Goal: Contribute content: Contribute content

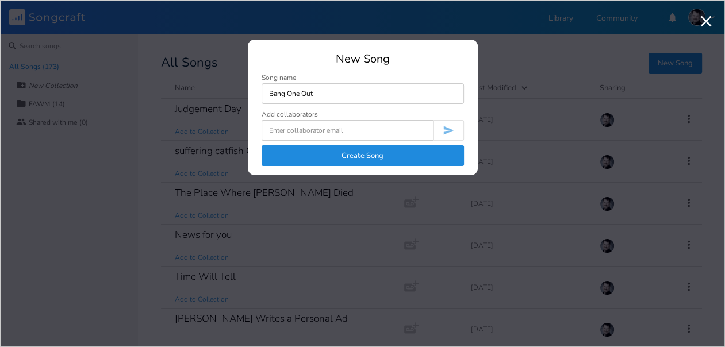
type input "Bang One Out"
click at [362, 159] on button "Create Song" at bounding box center [362, 155] width 202 height 21
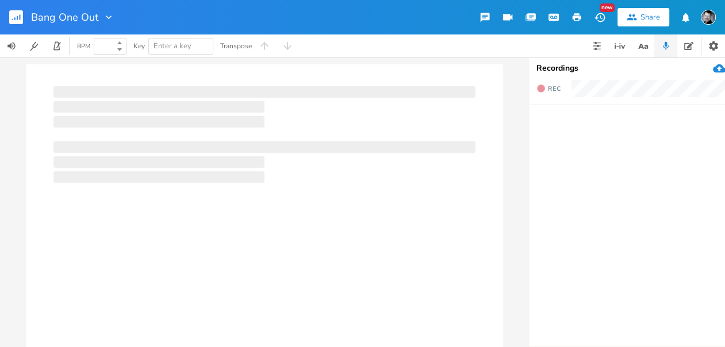
type input "100"
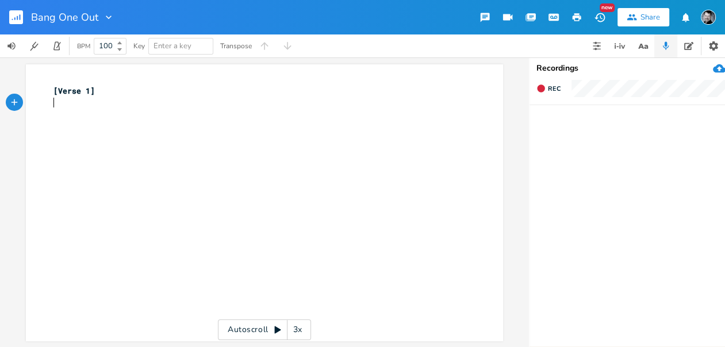
click at [95, 126] on div "xxxxxxxxxx [Verse 1] ​" at bounding box center [273, 214] width 444 height 262
type textarea "Don't name another song for me"
click at [193, 114] on pre "Don't name another song for me" at bounding box center [258, 115] width 415 height 12
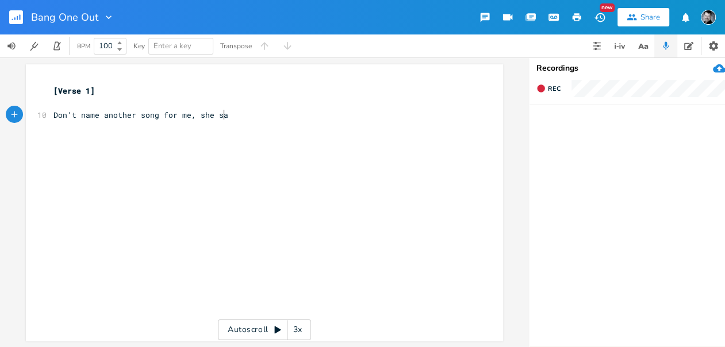
type textarea ", she said"
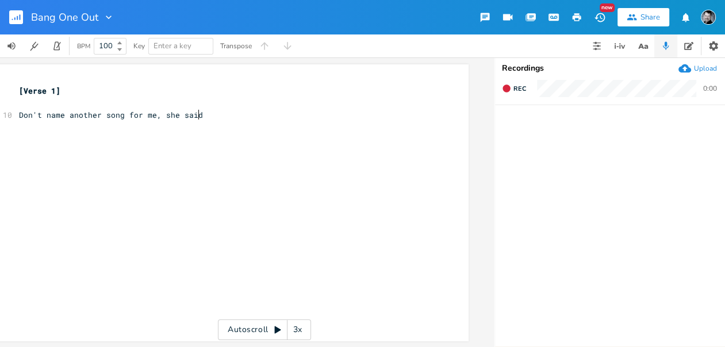
scroll to position [0, 34]
click at [120, 140] on pre "​" at bounding box center [224, 139] width 415 height 12
type textarea "I"
type textarea "Not impares"
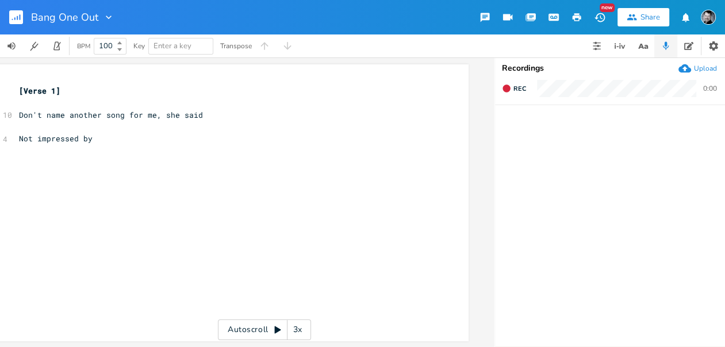
scroll to position [0, 3]
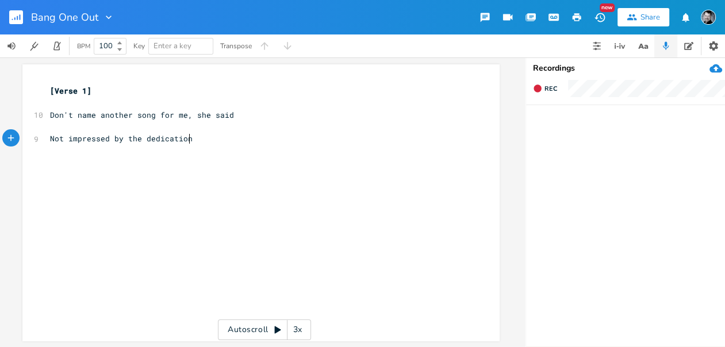
type textarea "ressed by the dedication."
type textarea "I am not your medication."
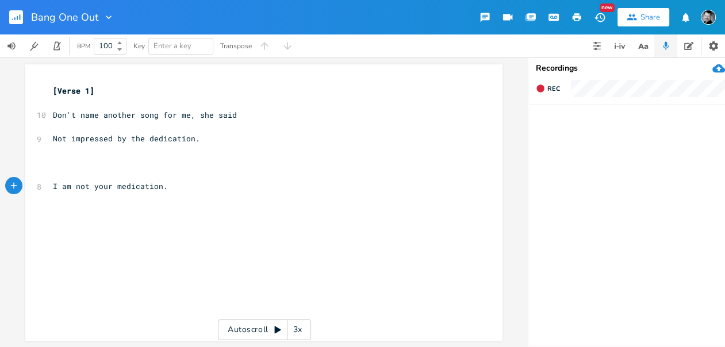
scroll to position [0, 0]
click at [60, 165] on pre "​" at bounding box center [258, 163] width 415 height 12
type textarea "the"
drag, startPoint x: 126, startPoint y: 138, endPoint x: 139, endPoint y: 140, distance: 12.8
click at [139, 140] on span "Not impressed by the dedication." at bounding box center [126, 138] width 147 height 10
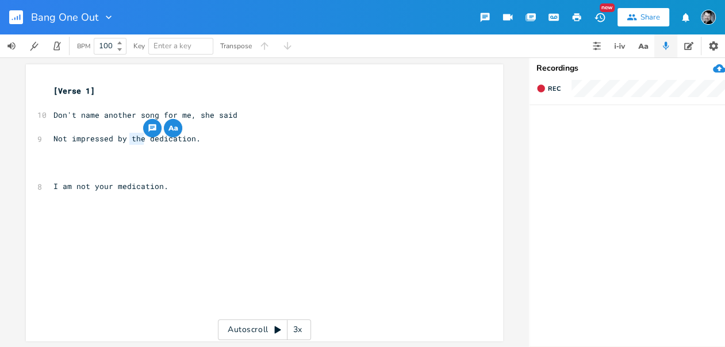
click at [134, 163] on pre "​" at bounding box center [258, 163] width 415 height 12
click at [642, 48] on icon "button" at bounding box center [640, 46] width 6 height 5
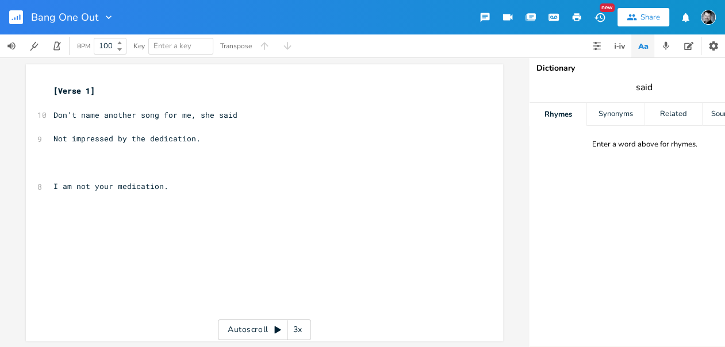
type input "said"
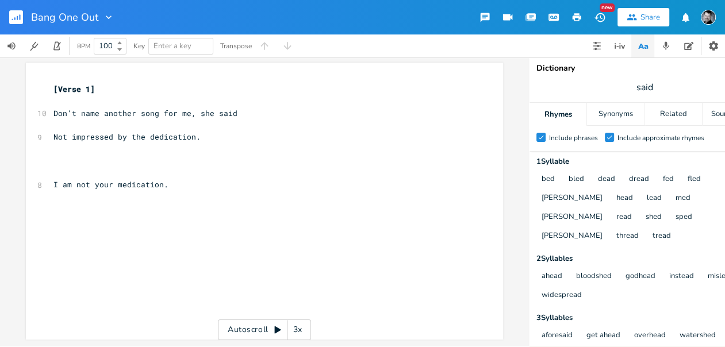
click at [52, 160] on pre "​" at bounding box center [258, 161] width 415 height 12
type textarea "the"
drag, startPoint x: 140, startPoint y: 132, endPoint x: 126, endPoint y: 132, distance: 13.8
click at [126, 132] on span "Not impressed by the dedication." at bounding box center [126, 137] width 147 height 10
click at [171, 133] on span "Not impressed by dedication." at bounding box center [117, 137] width 129 height 10
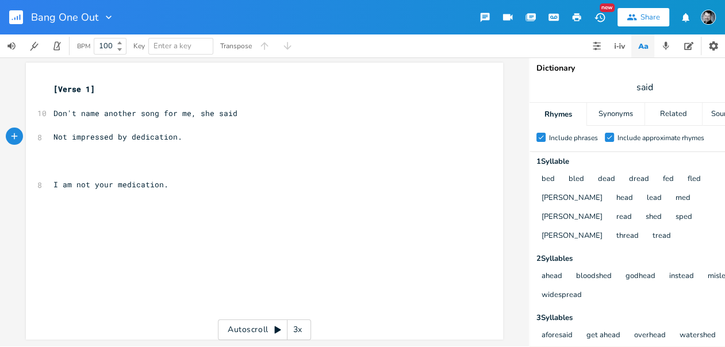
type textarea "s"
click at [158, 184] on span "I am not your medication." at bounding box center [110, 184] width 115 height 10
type textarea "s"
type textarea ", she said"
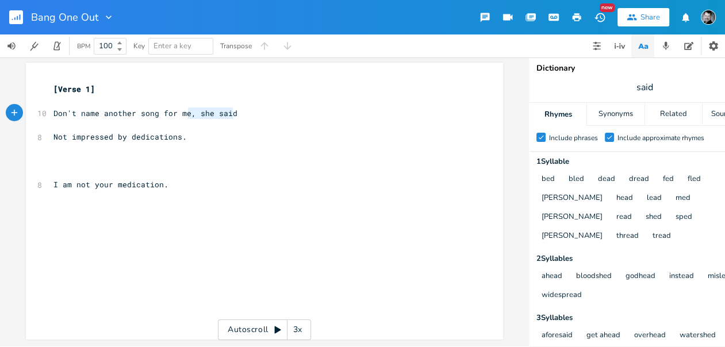
drag, startPoint x: 231, startPoint y: 110, endPoint x: 188, endPoint y: 115, distance: 43.5
click at [186, 111] on pre "Don't name another song for me, she said" at bounding box center [258, 113] width 415 height 12
click at [88, 156] on pre "​" at bounding box center [258, 161] width 415 height 12
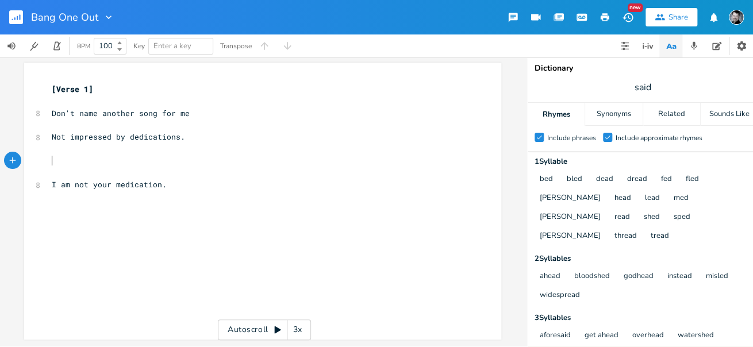
scroll to position [9, 0]
click at [173, 132] on span "Not impressed by dedications." at bounding box center [118, 137] width 133 height 10
click at [123, 133] on span "Not impressed by dedication." at bounding box center [116, 137] width 129 height 10
type textarea "your"
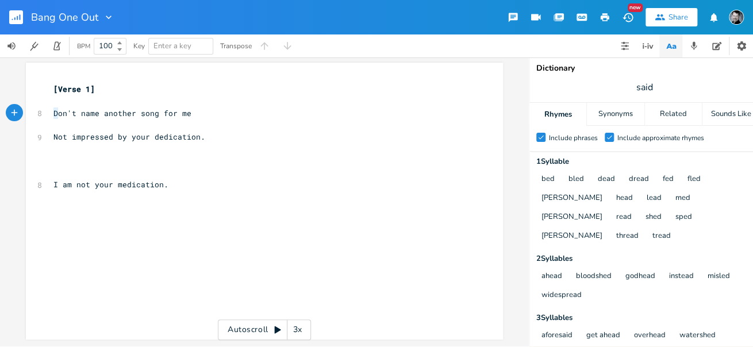
click at [53, 108] on span "Don't name another song for me" at bounding box center [122, 113] width 138 height 10
type textarea "Please d"
click at [67, 156] on pre "​" at bounding box center [258, 161] width 415 height 12
drag, startPoint x: 85, startPoint y: 108, endPoint x: 49, endPoint y: 106, distance: 35.7
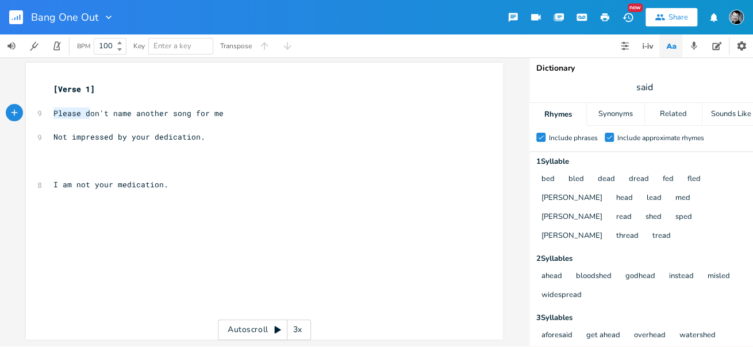
click at [53, 108] on span "Please don't name another song for me" at bounding box center [138, 113] width 170 height 10
type textarea "D"
click at [79, 155] on pre "​" at bounding box center [258, 161] width 415 height 12
drag, startPoint x: 660, startPoint y: 88, endPoint x: 623, endPoint y: 87, distance: 36.8
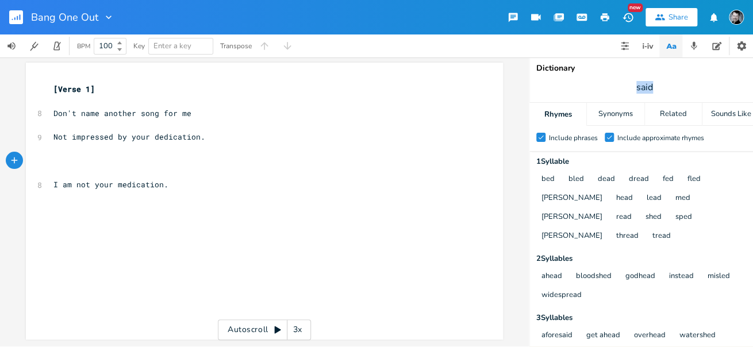
click at [623, 87] on span "said" at bounding box center [644, 87] width 230 height 21
type input "me"
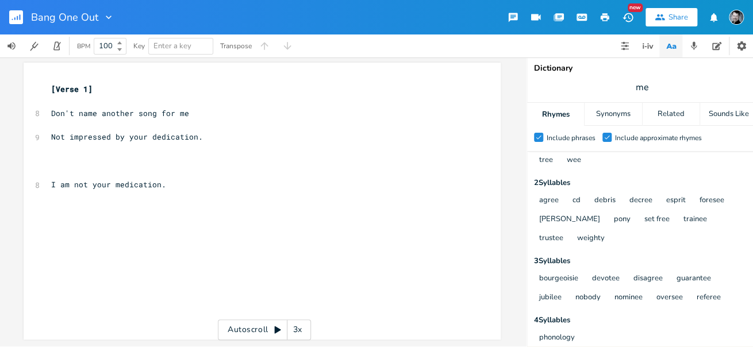
scroll to position [0, 0]
click at [62, 155] on pre "​" at bounding box center [256, 161] width 415 height 12
type textarea "Tis"
type textarea "his de"
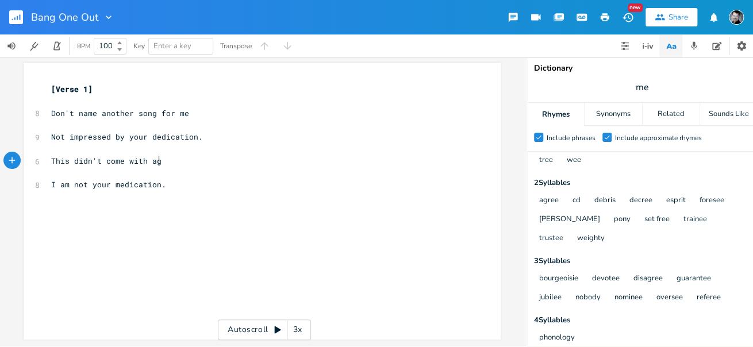
type textarea "idn't come with agua"
type textarea "a [PERSON_NAME]"
type textarea "[PERSON_NAME]"
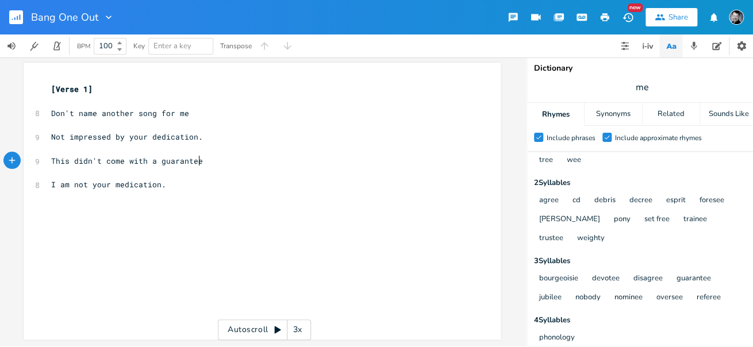
click at [164, 179] on pre "I am not your medication." at bounding box center [256, 185] width 415 height 12
type textarea "Iwold"
type textarea "would rather"
click at [170, 180] on pre "I am not your medication." at bounding box center [256, 185] width 415 height 12
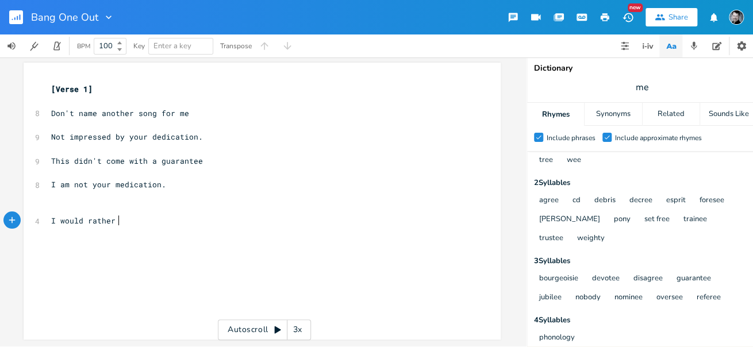
click at [124, 217] on pre "I would rather" at bounding box center [256, 221] width 415 height 12
type textarea "Bang one out."
click at [120, 215] on pre "I would rather" at bounding box center [256, 221] width 415 height 12
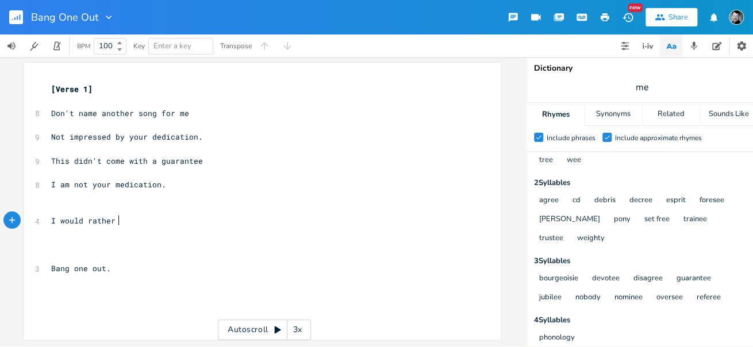
click at [116, 215] on pre "I would rather" at bounding box center [256, 221] width 415 height 12
click at [51, 110] on span "Don't name another song for me" at bounding box center [120, 113] width 138 height 10
type textarea "She said:"
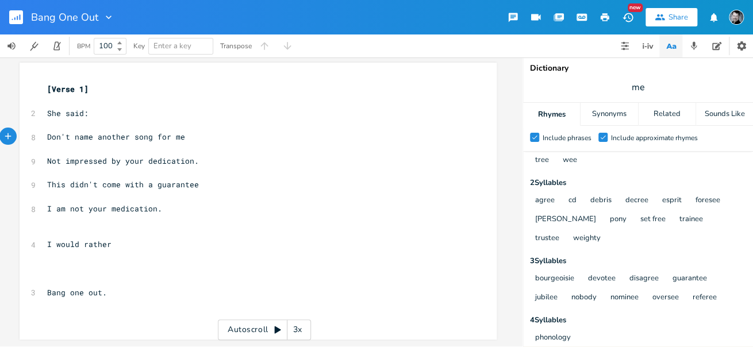
scroll to position [0, 1]
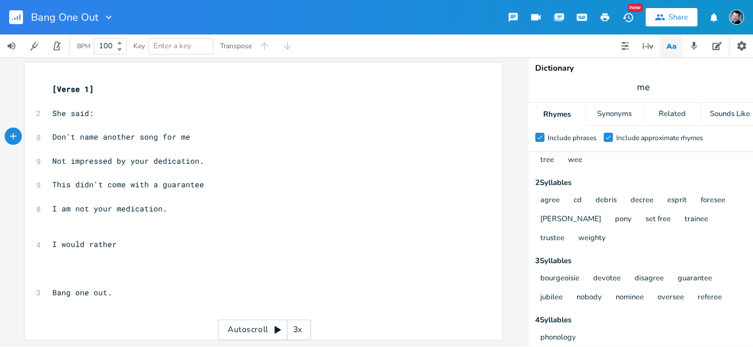
click at [138, 238] on pre "I would rather" at bounding box center [257, 244] width 415 height 12
click at [64, 264] on pre "​" at bounding box center [257, 269] width 415 height 12
type textarea "But if there is any doubt:"
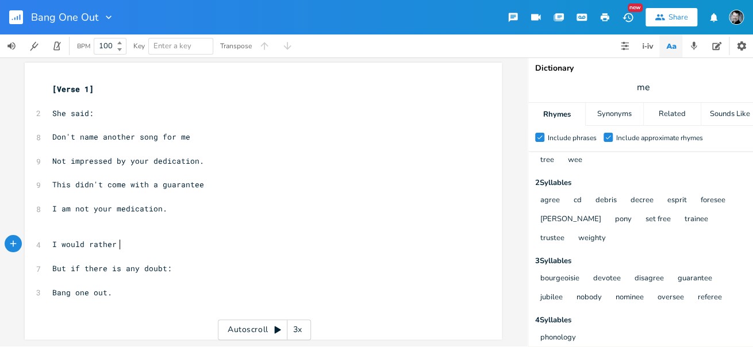
click at [119, 240] on pre "I would rather" at bounding box center [257, 244] width 415 height 12
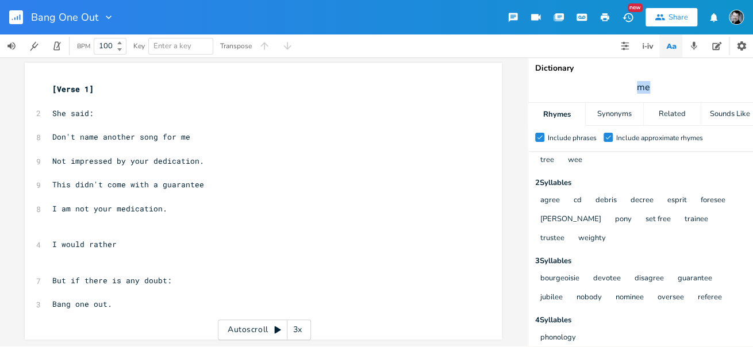
drag, startPoint x: 648, startPoint y: 87, endPoint x: 634, endPoint y: 86, distance: 13.8
click at [634, 86] on span "me" at bounding box center [643, 87] width 230 height 21
type input "doubt"
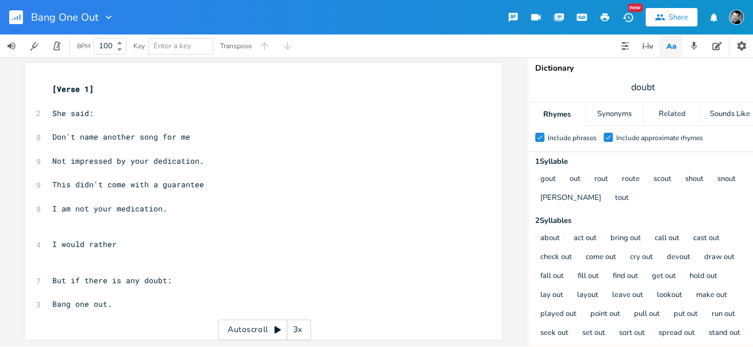
scroll to position [0, 1]
click at [126, 239] on pre "I would rather" at bounding box center [257, 244] width 415 height 12
click at [78, 263] on pre "​" at bounding box center [257, 269] width 415 height 12
click at [69, 263] on pre "​" at bounding box center [257, 269] width 415 height 12
click at [134, 238] on pre "I would rather" at bounding box center [257, 244] width 415 height 12
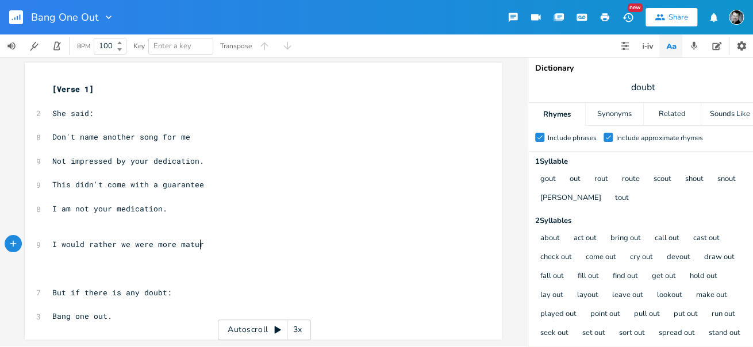
scroll to position [0, 62]
type textarea "we were more mature"
drag, startPoint x: 680, startPoint y: 85, endPoint x: 632, endPoint y: 83, distance: 48.3
type input "mature"
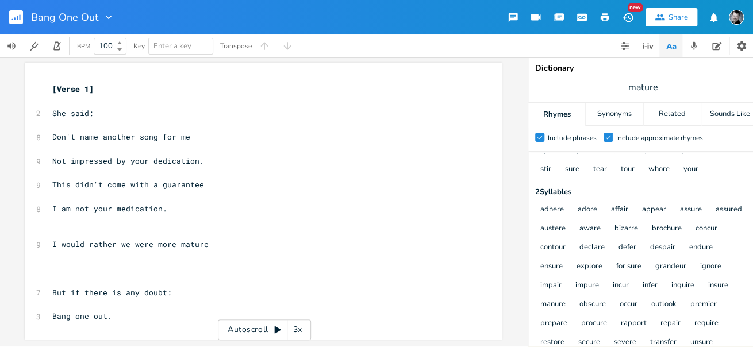
scroll to position [155, 0]
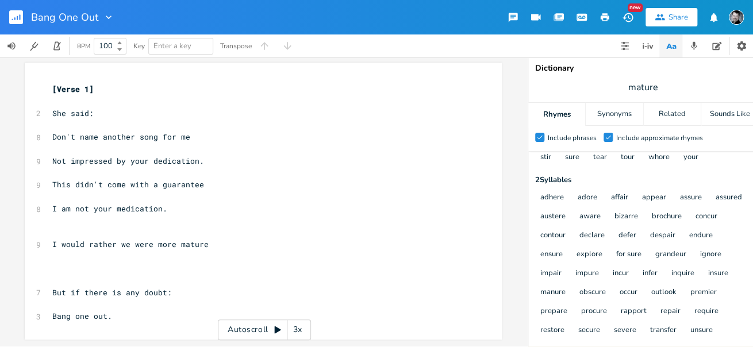
click at [97, 265] on pre "​" at bounding box center [257, 269] width 415 height 12
drag, startPoint x: 153, startPoint y: 237, endPoint x: 130, endPoint y: 238, distance: 23.0
click at [130, 239] on span "I would rather we were more mature" at bounding box center [131, 244] width 156 height 10
type textarea "acted"
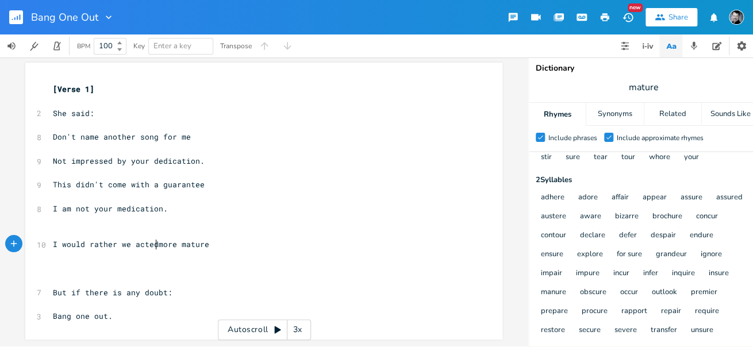
scroll to position [0, 17]
click at [94, 263] on pre "​" at bounding box center [258, 269] width 415 height 12
drag, startPoint x: 109, startPoint y: 287, endPoint x: 116, endPoint y: 287, distance: 7.5
click at [116, 287] on span "But if there is any doubt:" at bounding box center [113, 292] width 120 height 10
type textarea "was ever"
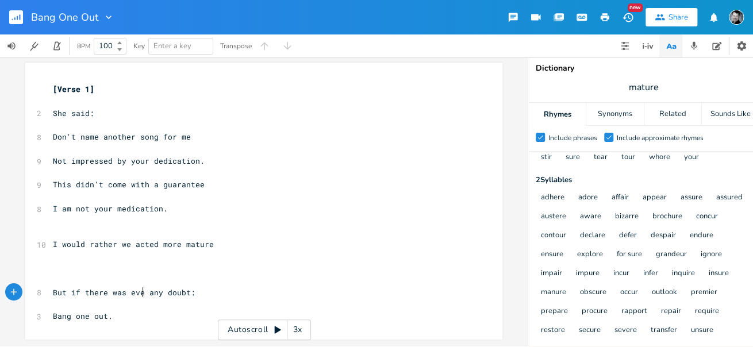
scroll to position [0, 25]
click at [64, 264] on pre "​" at bounding box center [258, 269] width 415 height 12
drag, startPoint x: 131, startPoint y: 239, endPoint x: 152, endPoint y: 240, distance: 21.3
click at [152, 240] on span "I would rather we acted more mature" at bounding box center [133, 244] width 161 height 10
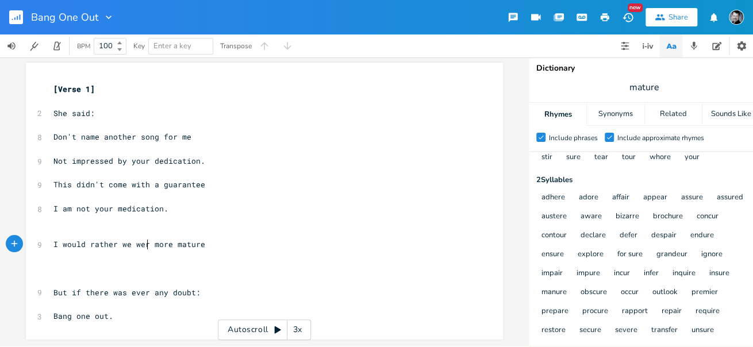
type textarea "were"
click at [80, 263] on pre "​" at bounding box center [258, 269] width 415 height 12
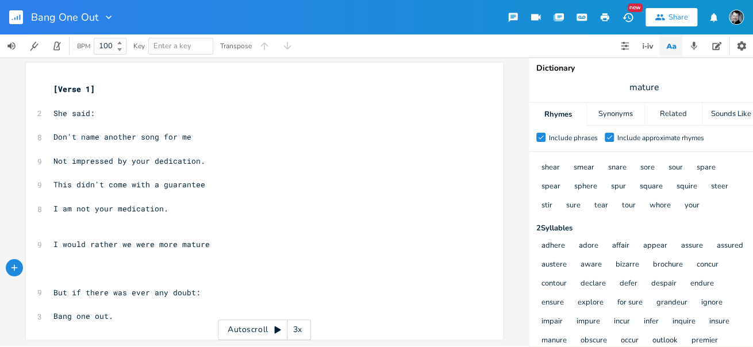
scroll to position [108, 0]
click at [136, 263] on pre "​" at bounding box center [258, 269] width 415 height 12
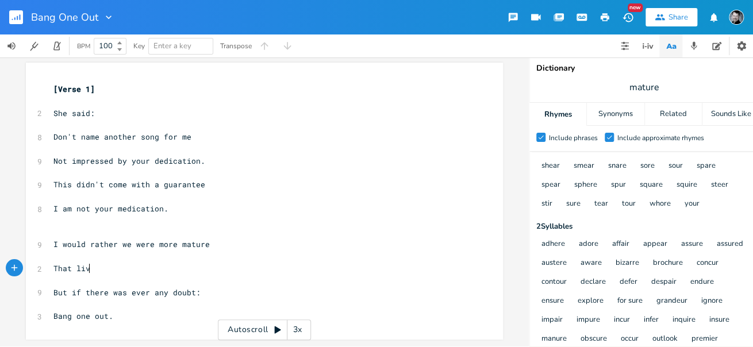
type textarea "That live"
type textarea "fe was more lif"
type textarea "ke the brochure"
type textarea "were"
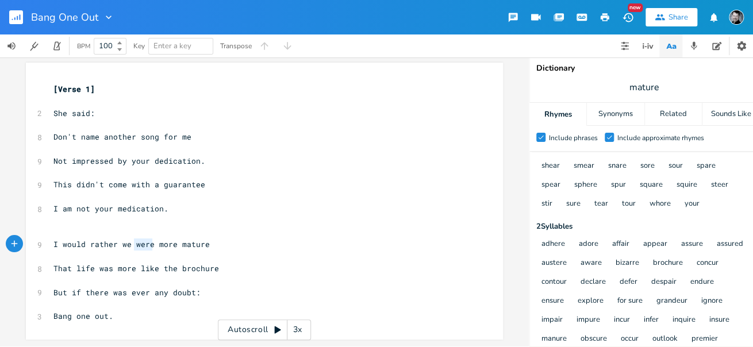
drag, startPoint x: 148, startPoint y: 238, endPoint x: 159, endPoint y: 237, distance: 10.4
click at [131, 239] on span "I would rather we were more mature" at bounding box center [131, 244] width 156 height 10
type textarea "were more"
drag, startPoint x: 171, startPoint y: 237, endPoint x: 134, endPoint y: 239, distance: 36.8
click at [132, 239] on span "I would rather we were more mature" at bounding box center [131, 244] width 156 height 10
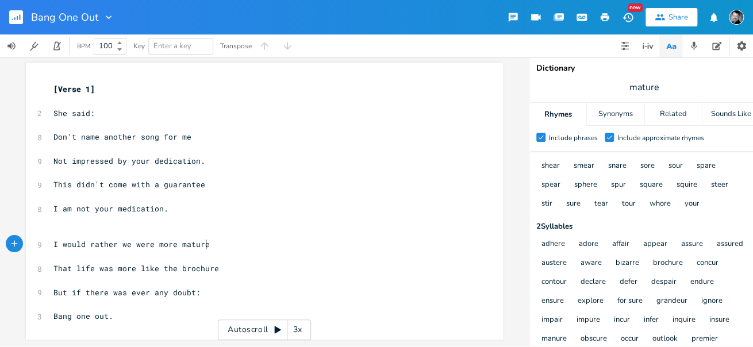
click at [261, 238] on pre "I would rather we were more mature" at bounding box center [258, 244] width 415 height 12
drag, startPoint x: 77, startPoint y: 238, endPoint x: 55, endPoint y: 239, distance: 21.9
click at [55, 239] on span "I would rather we were more mature" at bounding box center [131, 244] width 156 height 10
type textarea "'"
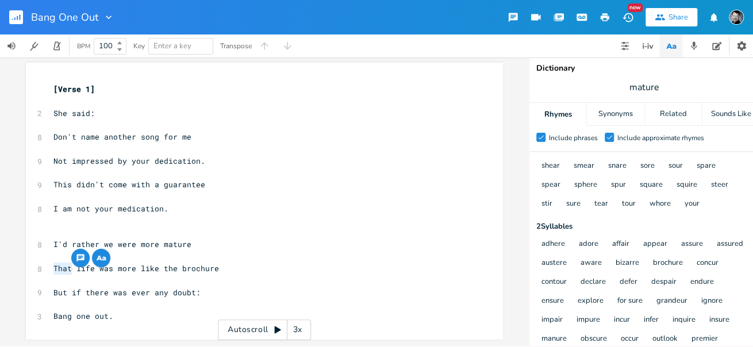
drag, startPoint x: 68, startPoint y: 262, endPoint x: 51, endPoint y: 261, distance: 17.3
click at [53, 263] on span "That life was more like the brochure" at bounding box center [135, 268] width 165 height 10
type textarea "Our"
type textarea "your"
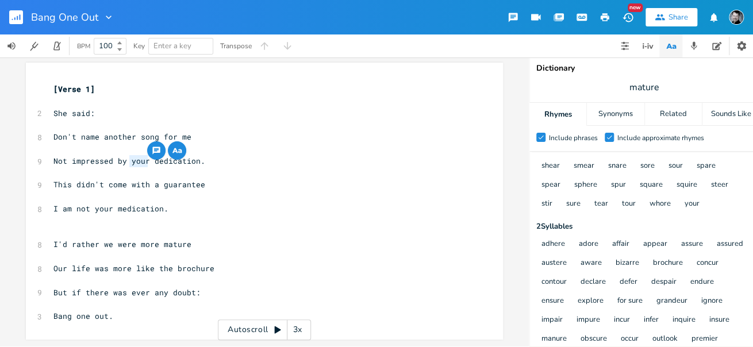
drag, startPoint x: 143, startPoint y: 156, endPoint x: 126, endPoint y: 155, distance: 16.2
click at [126, 156] on span "Not impressed by your dedication." at bounding box center [129, 161] width 152 height 10
click at [168, 287] on span "But if there was ever any doubt:" at bounding box center [126, 292] width 147 height 10
type textarea "real"
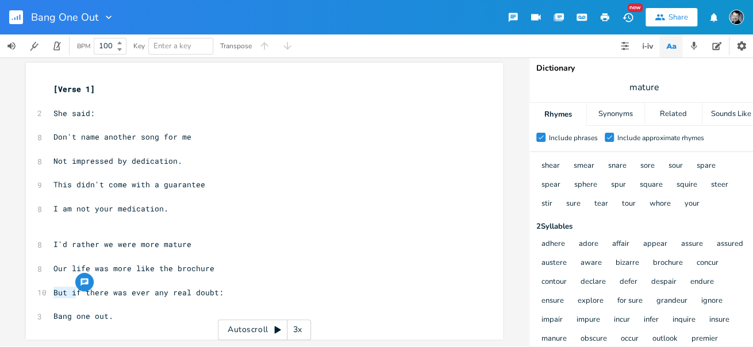
drag, startPoint x: 71, startPoint y: 285, endPoint x: 51, endPoint y: 284, distance: 20.7
click at [53, 287] on span "But if there was ever any real doubt:" at bounding box center [138, 292] width 170 height 10
type textarea "I"
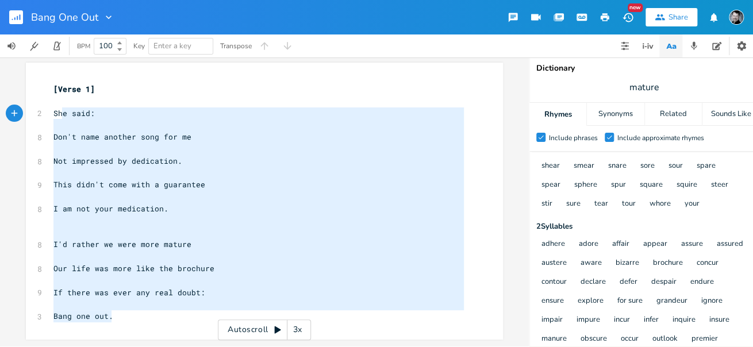
scroll to position [0, 0]
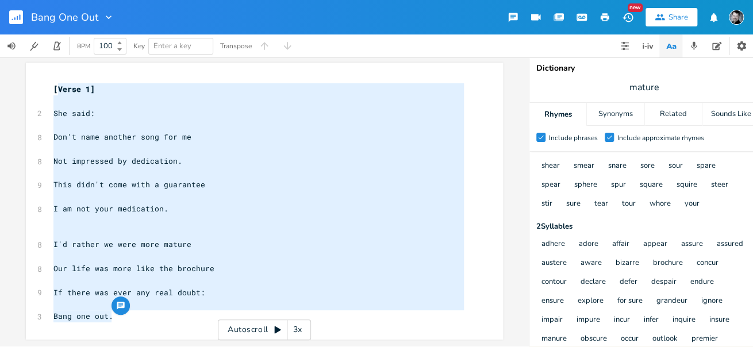
type textarea "[Verse 1] She said: Don't name another song for me Not impressed by dedication.…"
drag, startPoint x: 94, startPoint y: 284, endPoint x: 44, endPoint y: 83, distance: 207.2
click at [44, 83] on div "[Verse 1] She said: Don't name another song for me Not impressed by dedication.…" at bounding box center [264, 201] width 477 height 277
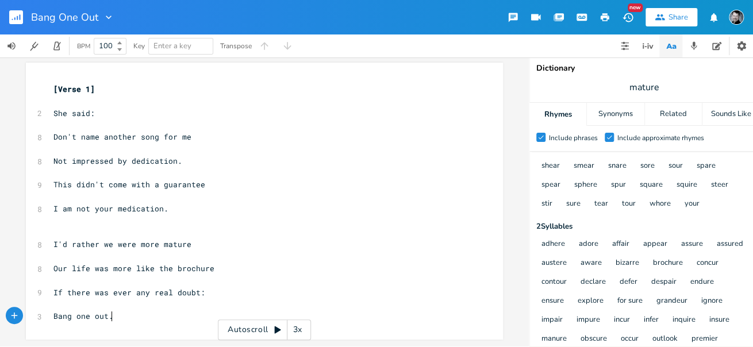
click at [115, 311] on pre "Bang one out." at bounding box center [258, 316] width 415 height 12
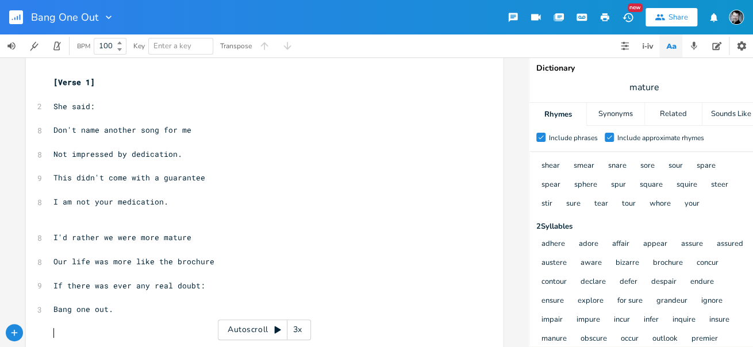
scroll to position [37, 0]
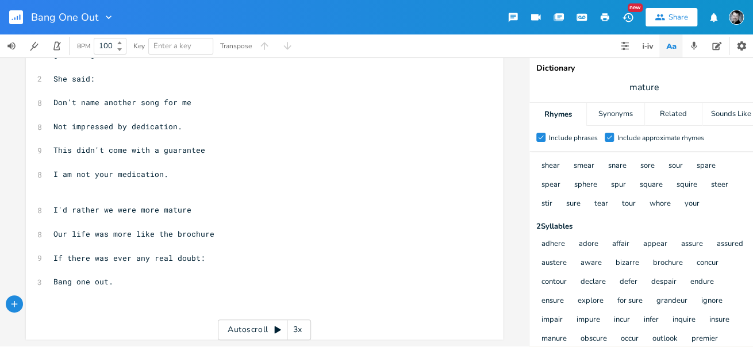
paste textarea "2"
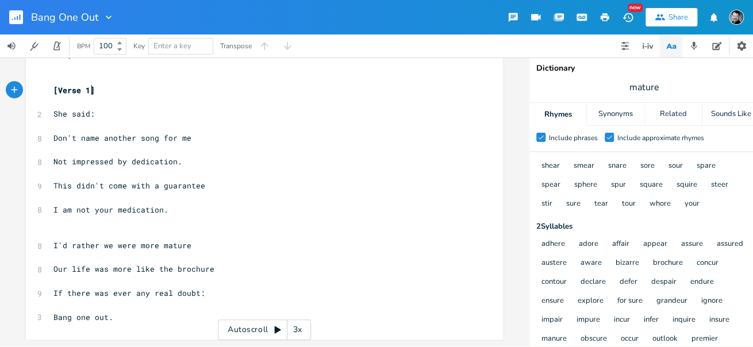
click at [86, 92] on span "[Verse 1]" at bounding box center [73, 90] width 41 height 10
type textarea "2"
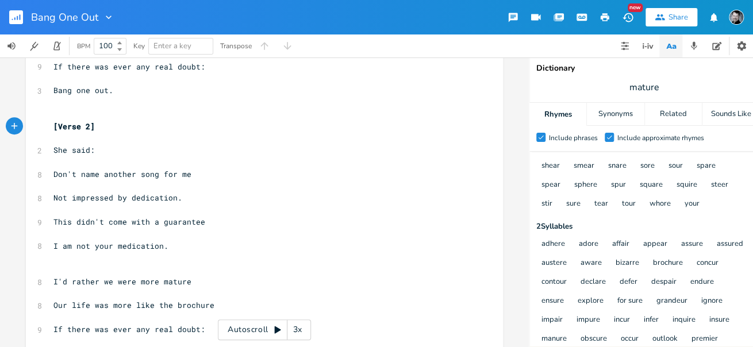
scroll to position [228, 0]
type textarea "Don't name another song for me"
drag, startPoint x: 60, startPoint y: 173, endPoint x: 184, endPoint y: 174, distance: 123.5
click at [184, 174] on pre "Don't name another song for me" at bounding box center [258, 174] width 415 height 12
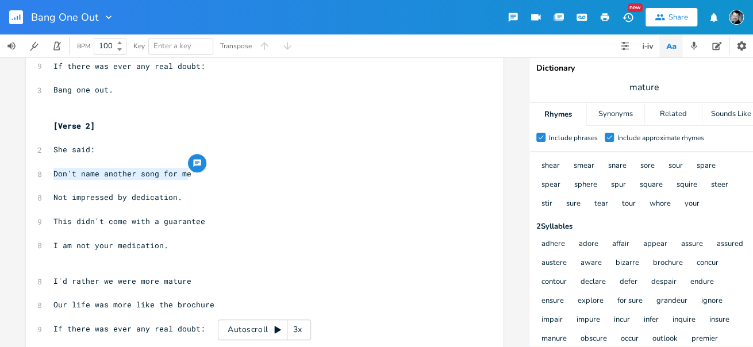
click at [84, 171] on span "Don't name another song for me" at bounding box center [122, 173] width 138 height 10
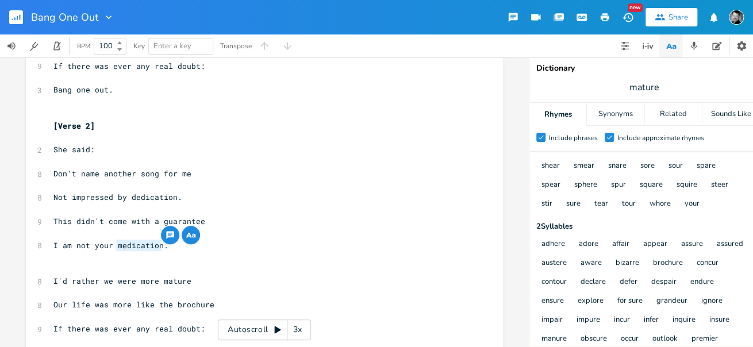
drag, startPoint x: 159, startPoint y: 247, endPoint x: 112, endPoint y: 247, distance: 46.5
click at [112, 247] on span "I am not your medication." at bounding box center [110, 245] width 115 height 10
type textarea "passion projectd"
drag, startPoint x: 663, startPoint y: 90, endPoint x: 616, endPoint y: 87, distance: 47.2
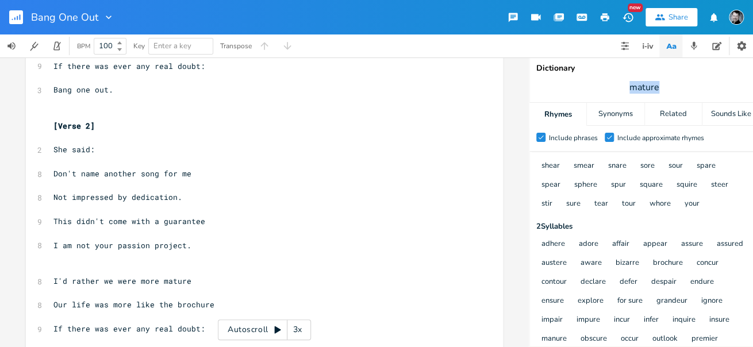
click at [616, 87] on span "mature" at bounding box center [644, 87] width 230 height 21
type input "project"
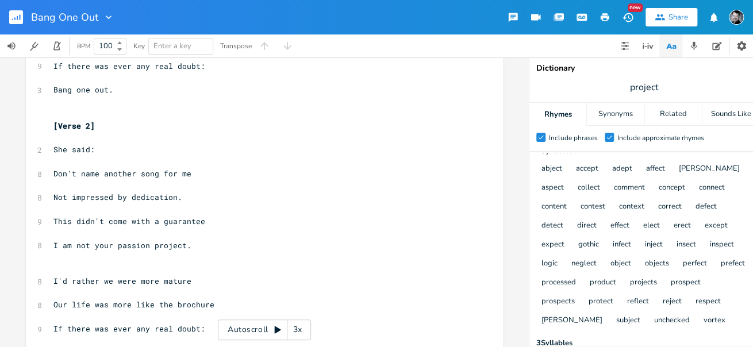
scroll to position [0, 0]
type textarea "Don't name another song for me"
drag, startPoint x: 186, startPoint y: 175, endPoint x: 51, endPoint y: 171, distance: 135.7
click at [51, 171] on pre "Don't name another song for me" at bounding box center [258, 174] width 415 height 12
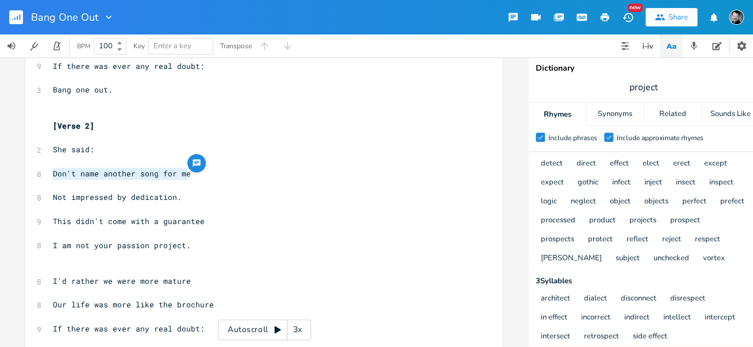
scroll to position [132, 0]
click at [188, 184] on pre "​" at bounding box center [258, 186] width 415 height 12
type textarea "'t name another song for me"
drag, startPoint x: 184, startPoint y: 175, endPoint x: 63, endPoint y: 174, distance: 121.8
click at [63, 174] on pre "Don't name another song for me" at bounding box center [258, 174] width 415 height 12
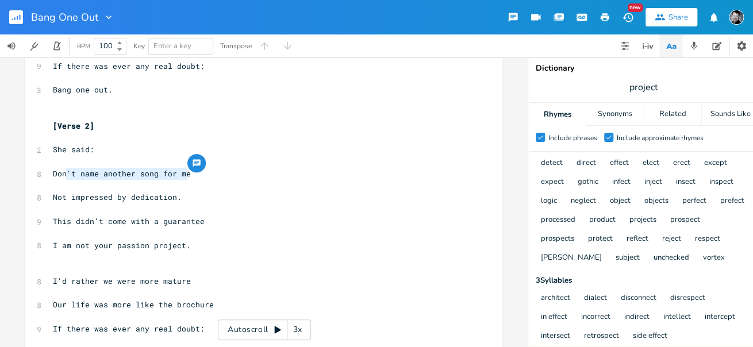
scroll to position [0, 0]
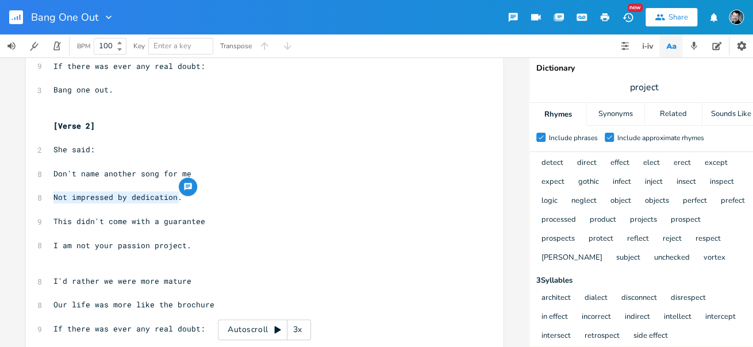
drag, startPoint x: 168, startPoint y: 199, endPoint x: 48, endPoint y: 197, distance: 120.1
click at [51, 197] on pre "Not impressed by dedication." at bounding box center [258, 197] width 415 height 12
type textarea "This is no American C"
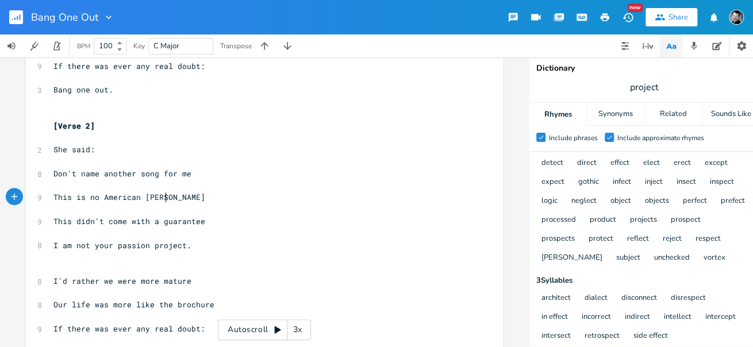
type textarea "Gothis"
type textarea "c"
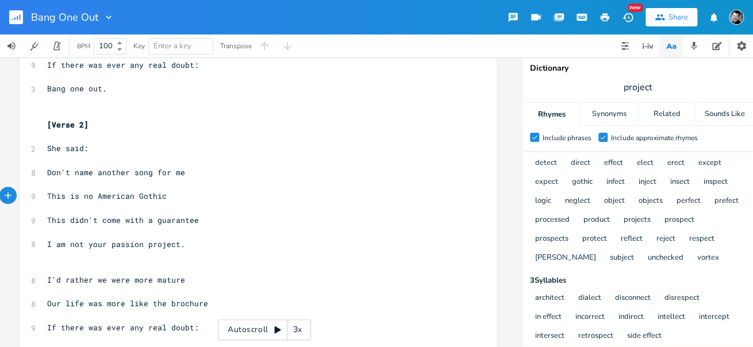
scroll to position [0, 7]
type textarea "Don't name another song for me"
drag, startPoint x: 186, startPoint y: 174, endPoint x: 44, endPoint y: 171, distance: 142.0
click at [45, 171] on pre "Don't name another song for me" at bounding box center [252, 173] width 415 height 12
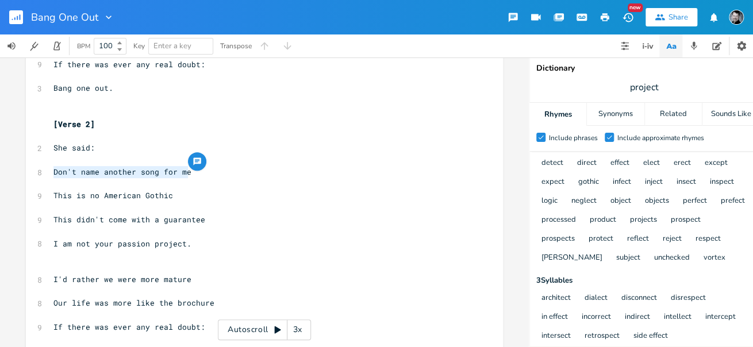
scroll to position [0, 1]
click at [186, 174] on pre "Don't name another song for me" at bounding box center [258, 172] width 415 height 12
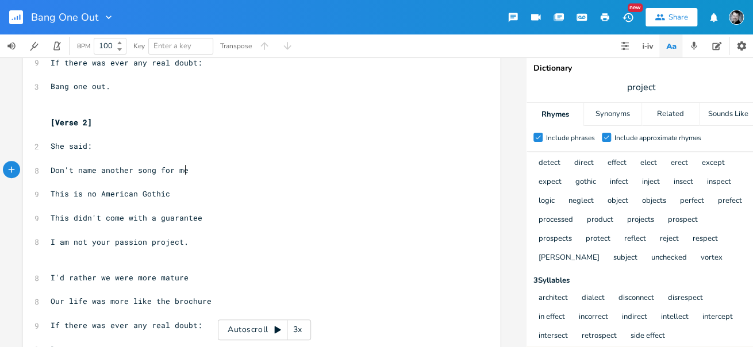
scroll to position [0, 0]
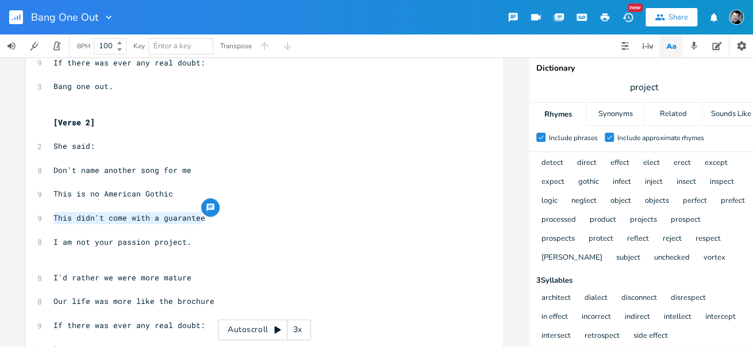
drag, startPoint x: 202, startPoint y: 219, endPoint x: 51, endPoint y: 217, distance: 151.7
click at [51, 217] on pre "This didn't come with a guarantee" at bounding box center [258, 218] width 415 height 12
type textarea "You're folling"
type textarea "Fooling no one with your"
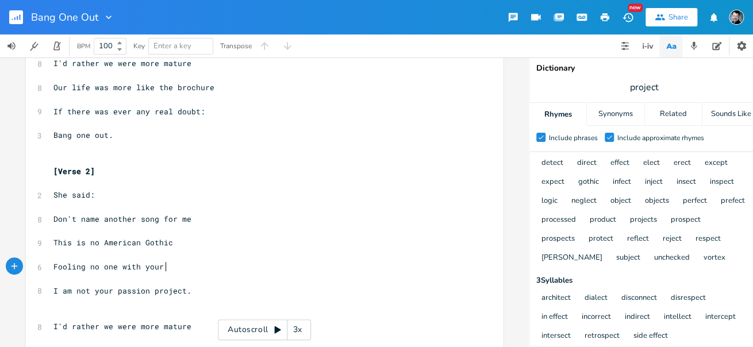
scroll to position [183, 0]
type textarea "Don't name another song for me"
drag, startPoint x: 190, startPoint y: 217, endPoint x: 48, endPoint y: 215, distance: 141.9
click at [51, 215] on pre "Don't name another song for me" at bounding box center [258, 219] width 415 height 12
click at [186, 221] on pre "Don't name another song for me" at bounding box center [258, 219] width 415 height 12
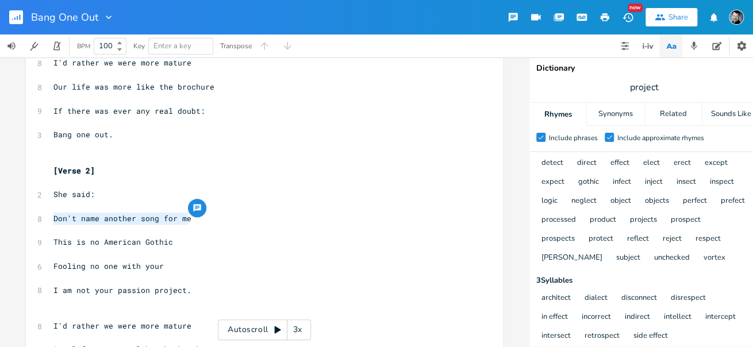
drag, startPoint x: 186, startPoint y: 220, endPoint x: 51, endPoint y: 221, distance: 135.6
click at [51, 221] on pre "Don't name another song for me" at bounding box center [258, 219] width 415 height 12
type textarea "You're sing"
type textarea "ahrin"
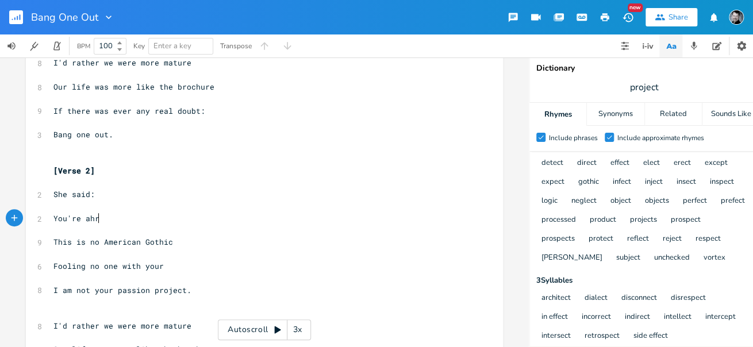
scroll to position [0, 14]
type textarea "shar"
type textarea "You're shar"
drag, startPoint x: 94, startPoint y: 219, endPoint x: 50, endPoint y: 218, distance: 43.7
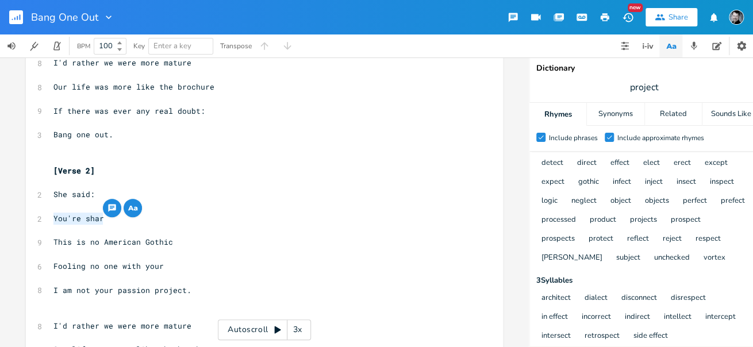
click at [51, 218] on pre "You're shar" at bounding box center [258, 219] width 415 height 12
click at [110, 219] on pre "You're shar" at bounding box center [258, 219] width 415 height 12
type textarea "You're shar"
drag, startPoint x: 109, startPoint y: 219, endPoint x: 49, endPoint y: 220, distance: 59.8
click at [51, 220] on pre "You're shar" at bounding box center [258, 219] width 415 height 12
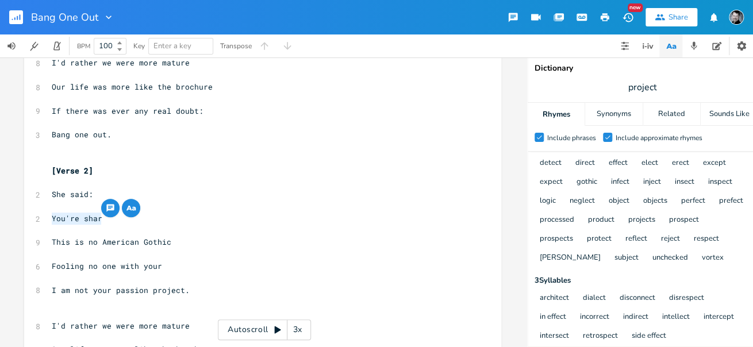
scroll to position [0, 31]
click at [97, 221] on span "You're shar" at bounding box center [77, 218] width 51 height 10
drag, startPoint x: 101, startPoint y: 219, endPoint x: 46, endPoint y: 220, distance: 55.2
click at [49, 220] on pre "You're shar" at bounding box center [256, 219] width 415 height 12
type textarea "Painting pic"
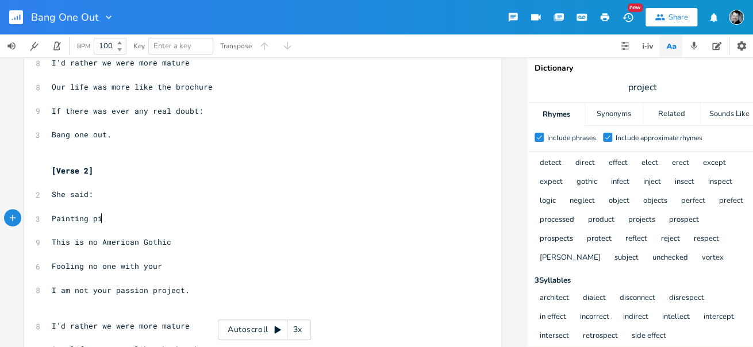
scroll to position [0, 33]
drag, startPoint x: 103, startPoint y: 220, endPoint x: 25, endPoint y: 218, distance: 77.6
click at [25, 218] on div "Painting pic x [Verse 1] ​ 2 She said: ​ 8 Don't name another song for me ​ 8 N…" at bounding box center [262, 150] width 477 height 539
type textarea "Pretty pictures of our personal stories"
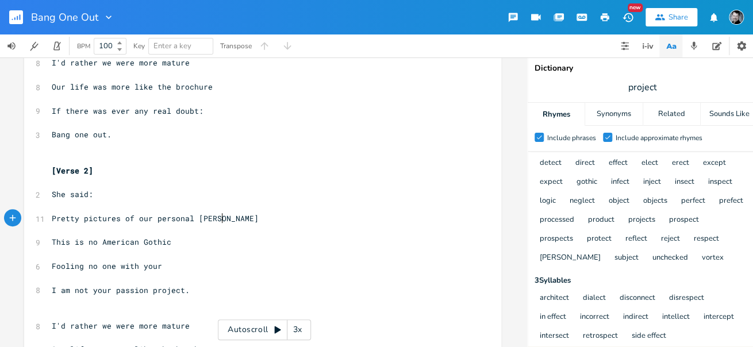
scroll to position [0, 106]
click at [164, 267] on pre "Fooling no one with your" at bounding box center [256, 266] width 415 height 12
type textarea "mo"
type textarea "[PERSON_NAME]"
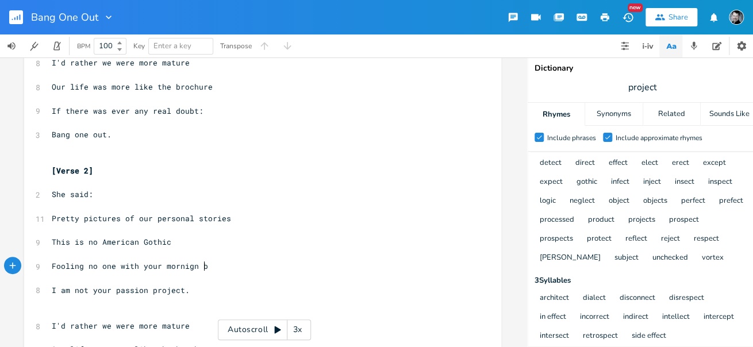
scroll to position [0, 20]
type textarea "ng p"
type textarea "glories"
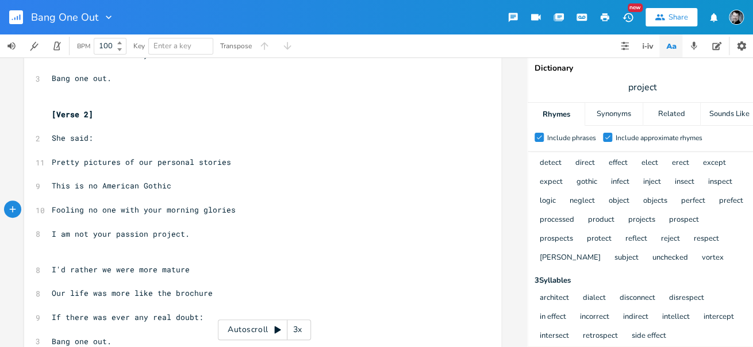
scroll to position [241, 0]
click at [92, 187] on span "This is no American Gothic" at bounding box center [112, 184] width 120 height 10
type textarea "t"
drag, startPoint x: 84, startPoint y: 209, endPoint x: 157, endPoint y: 208, distance: 72.4
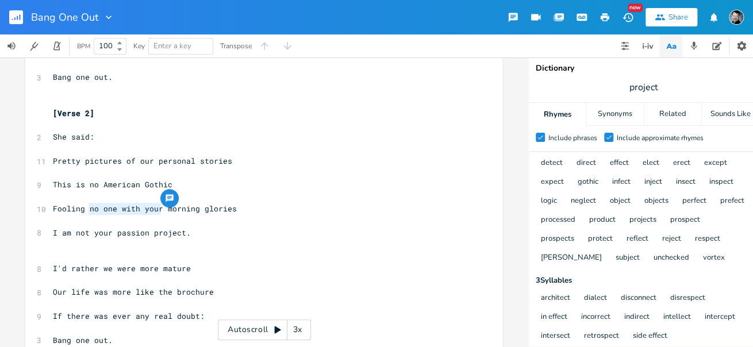
click at [157, 208] on span "Fooling no one with your morning glories" at bounding box center [145, 208] width 184 height 10
type textarea "the"
type textarea "l the room with your"
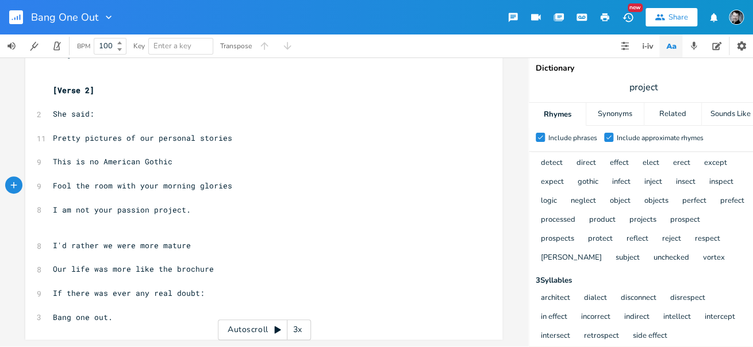
scroll to position [0, 0]
drag, startPoint x: 191, startPoint y: 240, endPoint x: 49, endPoint y: 240, distance: 141.9
click at [51, 240] on pre "I'd rather we were more mature" at bounding box center [258, 246] width 415 height 12
type textarea "Sure we used b"
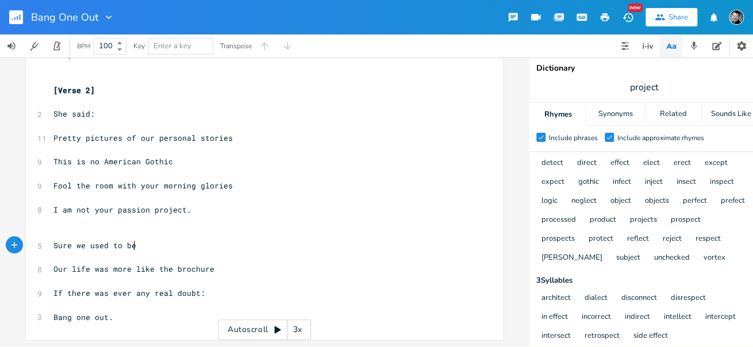
type textarea "to be"
type textarea "She said:"
drag, startPoint x: 94, startPoint y: 108, endPoint x: 25, endPoint y: 108, distance: 69.5
click at [26, 107] on div "She said: x [Verse 1] ​ 2 She said: ​ 8 Don't name another song for me ​ 8 Not …" at bounding box center [264, 70] width 477 height 539
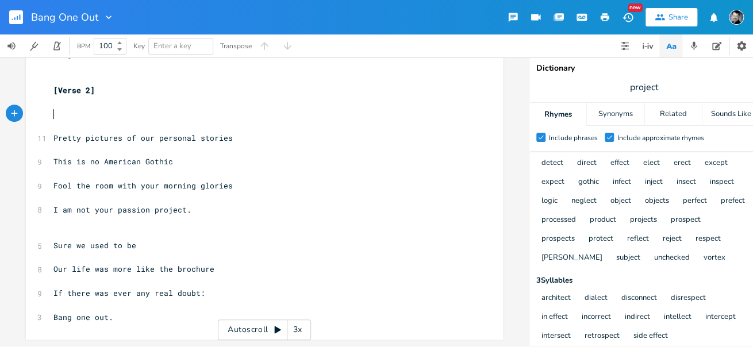
scroll to position [259, 0]
drag, startPoint x: 137, startPoint y: 240, endPoint x: 122, endPoint y: 239, distance: 15.0
click at [122, 240] on pre "Sure we used to be" at bounding box center [258, 246] width 415 height 12
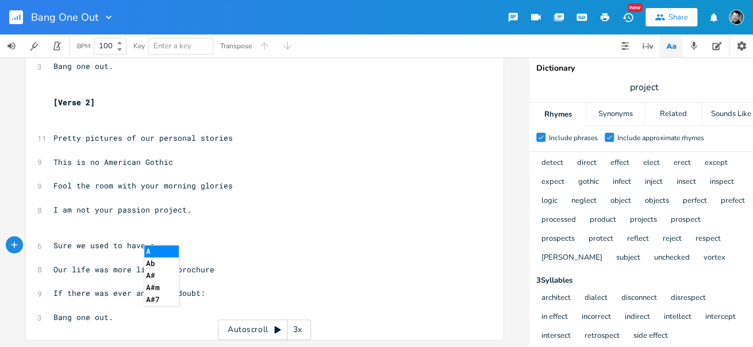
type textarea "have a"
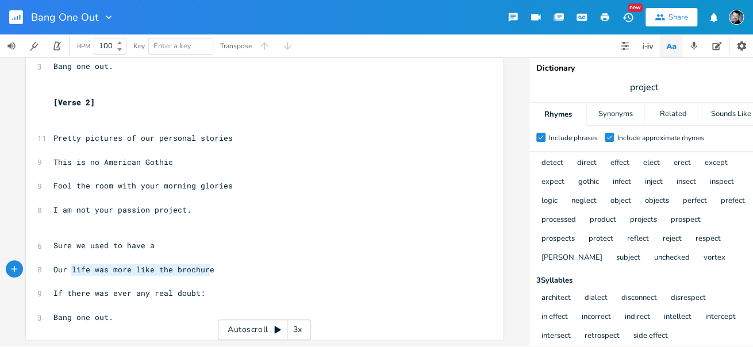
type textarea "Our life was more like the brochure"
drag, startPoint x: 212, startPoint y: 264, endPoint x: 46, endPoint y: 264, distance: 166.1
click at [46, 264] on div "Our life was more like the brochure x [Verse 1] ​ 2 She said: ​ 8 Don't name an…" at bounding box center [264, 76] width 477 height 527
drag, startPoint x: 676, startPoint y: 83, endPoint x: 607, endPoint y: 87, distance: 69.1
click at [607, 87] on span "project" at bounding box center [644, 87] width 230 height 21
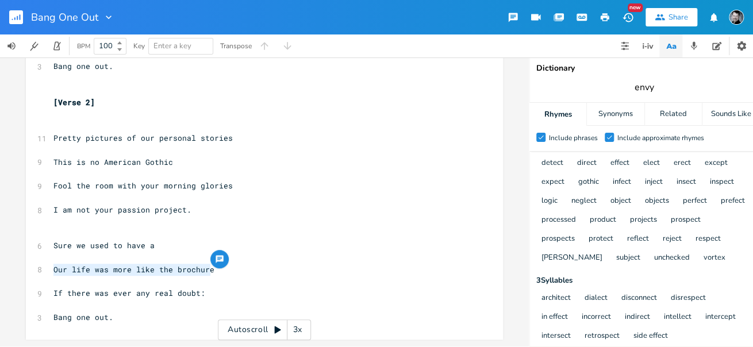
type input "envy"
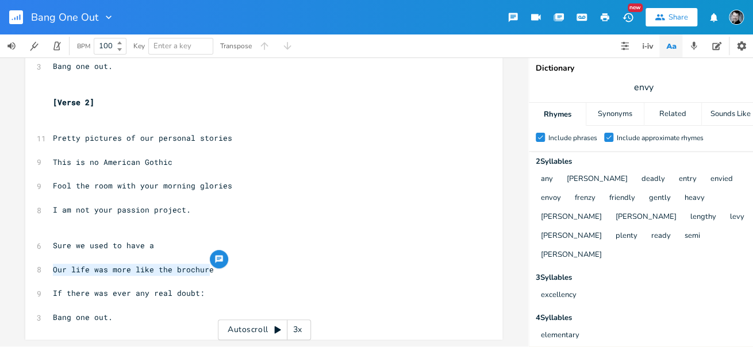
scroll to position [0, 0]
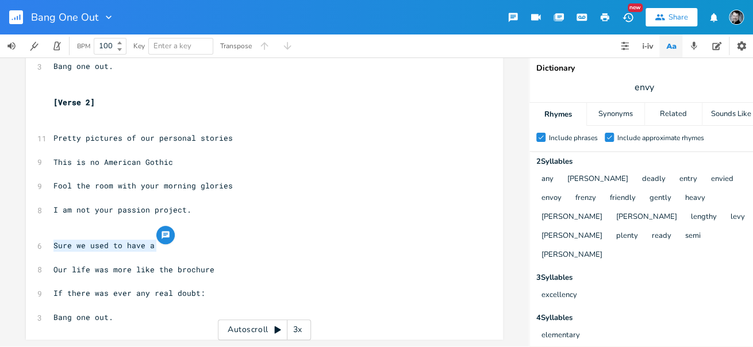
drag, startPoint x: 153, startPoint y: 242, endPoint x: 49, endPoint y: 244, distance: 104.0
click at [51, 244] on pre "Sure we used to have a" at bounding box center [258, 246] width 415 height 12
type textarea "My dear wat"
type textarea "[PERSON_NAME] it was elem"
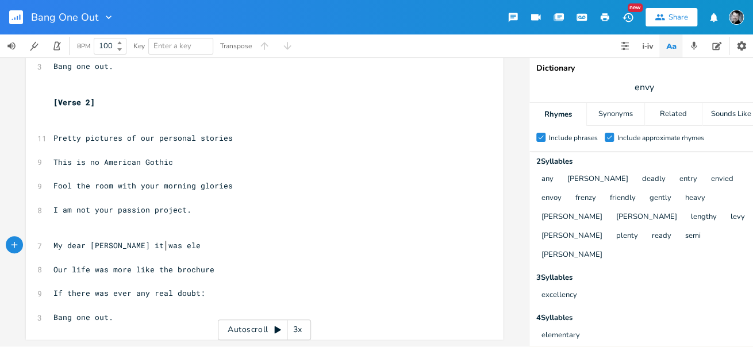
scroll to position [0, 56]
type textarea "mentary"
drag, startPoint x: 209, startPoint y: 264, endPoint x: 90, endPoint y: 264, distance: 118.9
click at [90, 264] on pre "Our life was more like the brochure" at bounding box center [258, 270] width 415 height 12
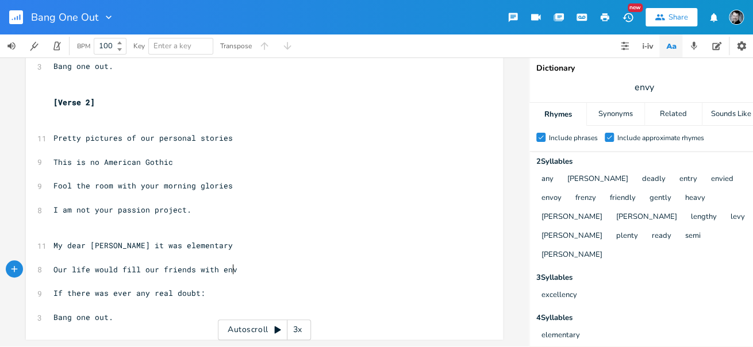
type textarea "would fill our friends with envy"
drag, startPoint x: 68, startPoint y: 241, endPoint x: 49, endPoint y: 241, distance: 19.0
click at [51, 241] on pre "My dear [PERSON_NAME] it was elementary" at bounding box center [258, 246] width 415 height 12
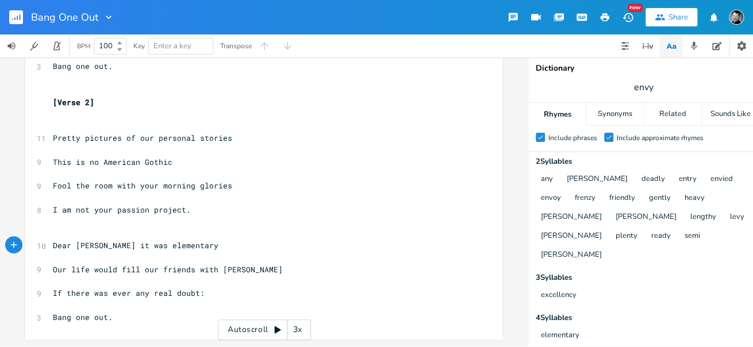
type textarea "D"
drag, startPoint x: 660, startPoint y: 87, endPoint x: 617, endPoint y: 86, distance: 42.5
click at [617, 86] on span "envy" at bounding box center [644, 87] width 230 height 21
type input "doubt"
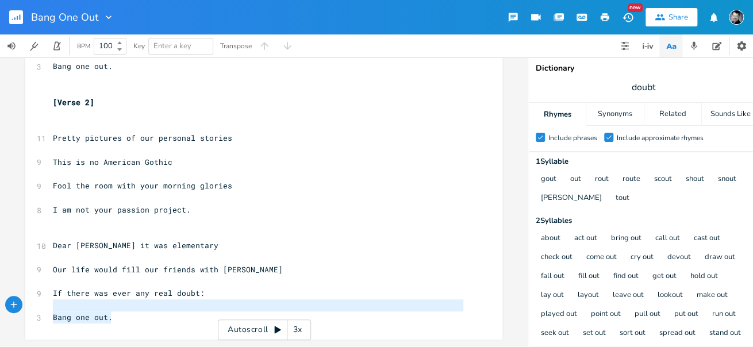
type textarea "If there was ever any real doubt: Bang one out."
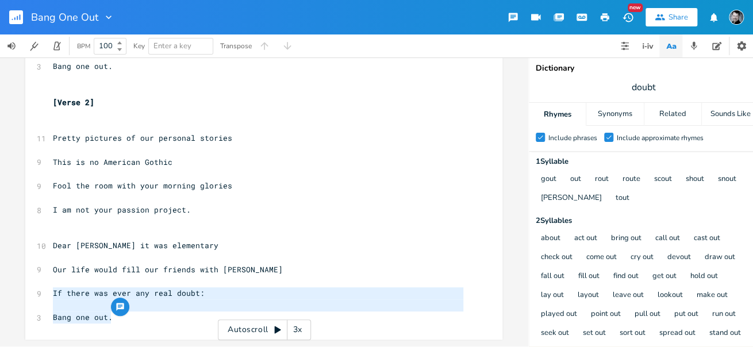
drag, startPoint x: 107, startPoint y: 309, endPoint x: 50, endPoint y: 290, distance: 60.1
click at [51, 290] on div "[Verse 1] ​ 2 She said: ​ 8 Don't name another song for me ​ 8 Not impressed by…" at bounding box center [258, 78] width 415 height 490
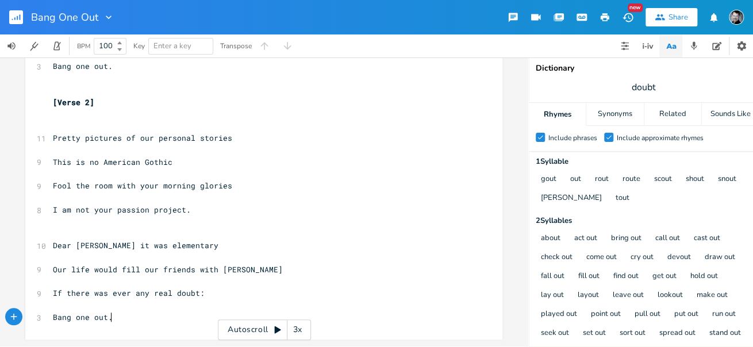
click at [115, 315] on pre "Bang one out." at bounding box center [258, 317] width 415 height 12
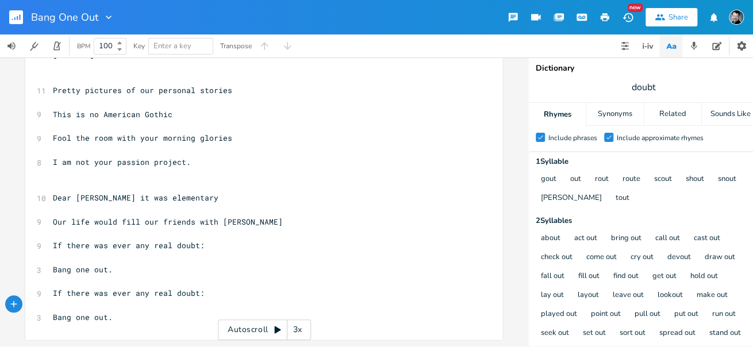
scroll to position [306, 0]
drag, startPoint x: 195, startPoint y: 239, endPoint x: 49, endPoint y: 240, distance: 146.5
click at [53, 240] on span "If there was ever any real doubt:" at bounding box center [129, 245] width 152 height 10
type textarea "But now si"
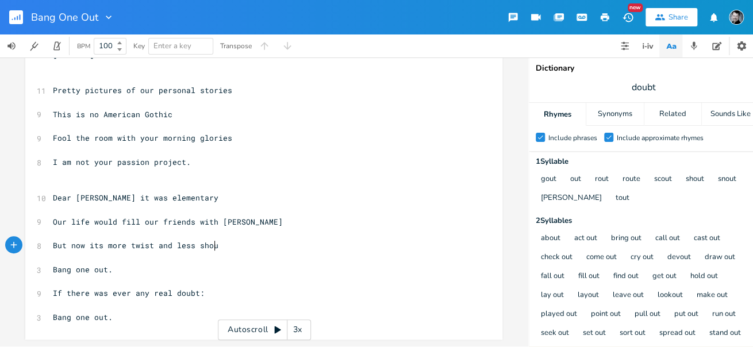
type textarea "its more twist and less shout"
type textarea "Bang one out."
drag, startPoint x: 113, startPoint y: 267, endPoint x: 46, endPoint y: 264, distance: 66.7
click at [46, 264] on div "Bang one out. x [Verse 1] ​ 2 She said: ​ 8 Don't name another song for me ​ 8 …" at bounding box center [263, 52] width 477 height 575
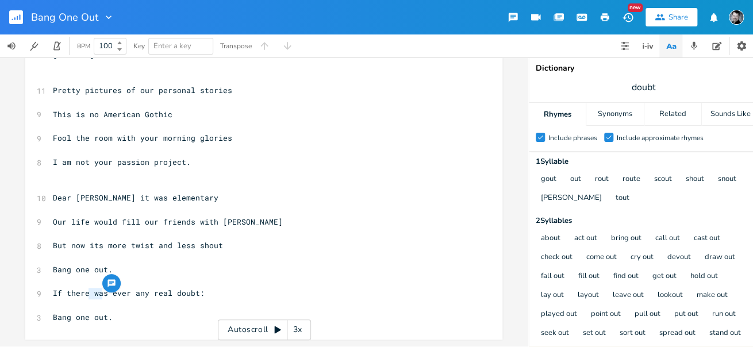
drag, startPoint x: 99, startPoint y: 289, endPoint x: 84, endPoint y: 289, distance: 14.4
click at [84, 289] on span "If there was ever any real doubt:" at bounding box center [129, 293] width 152 height 10
type textarea "'"
click at [53, 288] on span "If there's ever any real doubt:" at bounding box center [124, 293] width 143 height 10
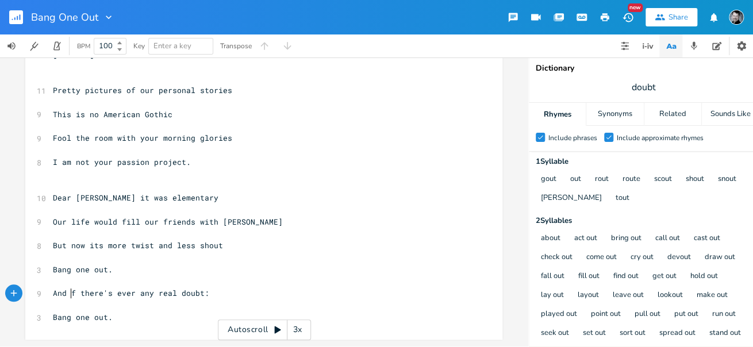
type textarea "And i"
type textarea "real"
drag, startPoint x: 176, startPoint y: 290, endPoint x: 157, endPoint y: 290, distance: 19.0
click at [157, 289] on span "And if there's ever any real doubt:" at bounding box center [133, 293] width 161 height 10
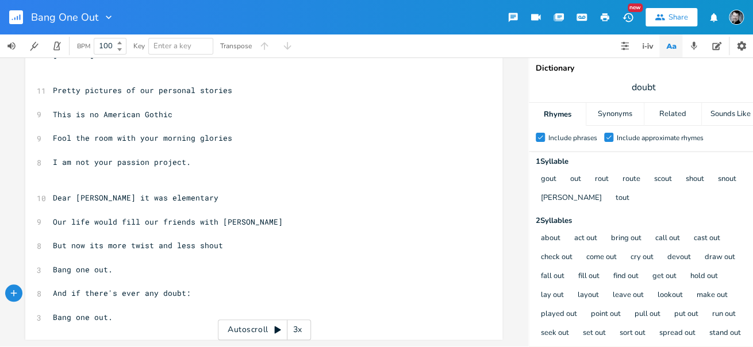
scroll to position [0, 0]
drag, startPoint x: 115, startPoint y: 264, endPoint x: 50, endPoint y: 265, distance: 64.9
click at [51, 265] on pre "Bang one out." at bounding box center [258, 270] width 415 height 12
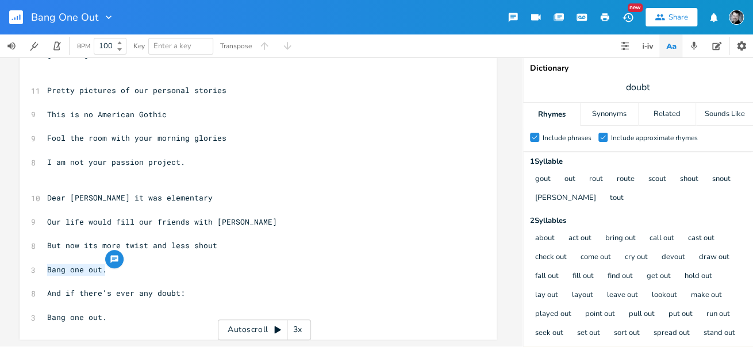
scroll to position [0, 7]
type textarea "No one would call this the sceni"
type textarea "c route"
type textarea "would"
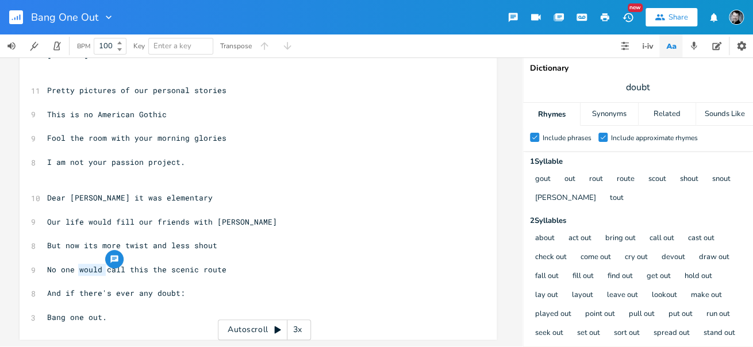
drag, startPoint x: 91, startPoint y: 264, endPoint x: 76, endPoint y: 263, distance: 15.0
click at [76, 264] on span "No one would call this the scenic route" at bounding box center [136, 269] width 179 height 10
click at [92, 265] on span "No one call this the scenic route" at bounding box center [123, 269] width 152 height 10
type textarea "s"
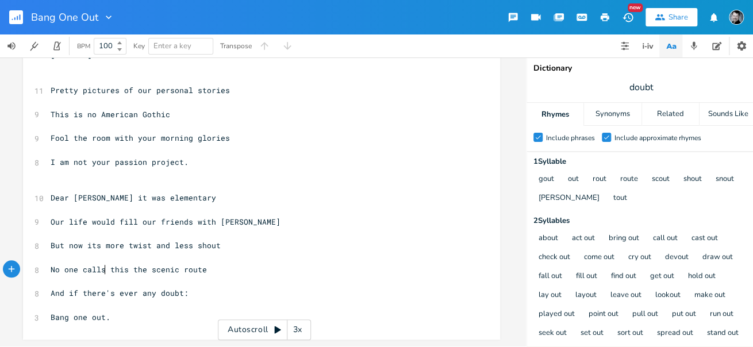
click at [311, 276] on pre "​" at bounding box center [255, 282] width 415 height 12
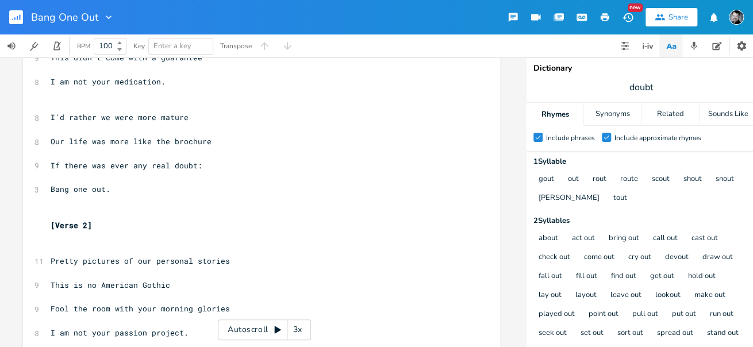
scroll to position [125, 0]
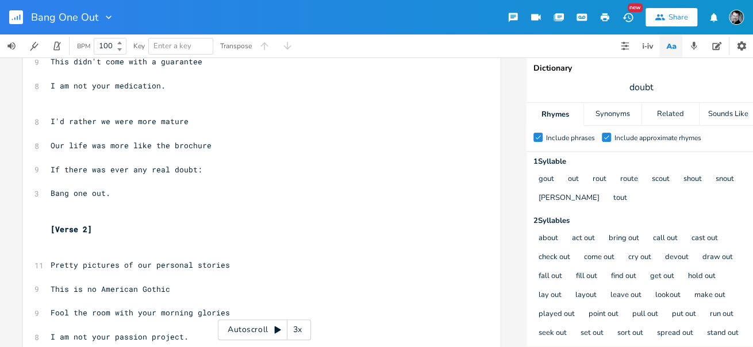
click at [90, 242] on pre "​" at bounding box center [255, 241] width 415 height 12
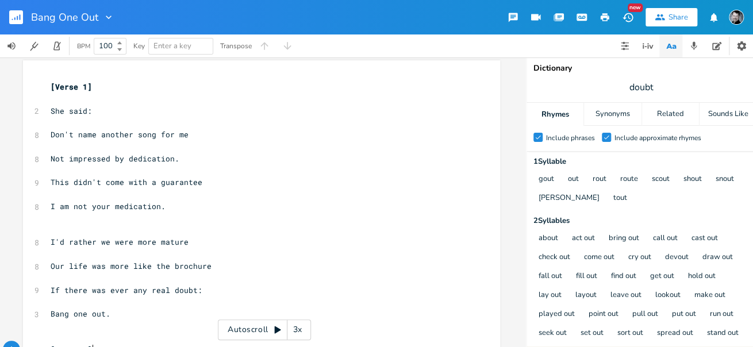
scroll to position [3, 0]
